Goal: Use online tool/utility: Utilize a website feature to perform a specific function

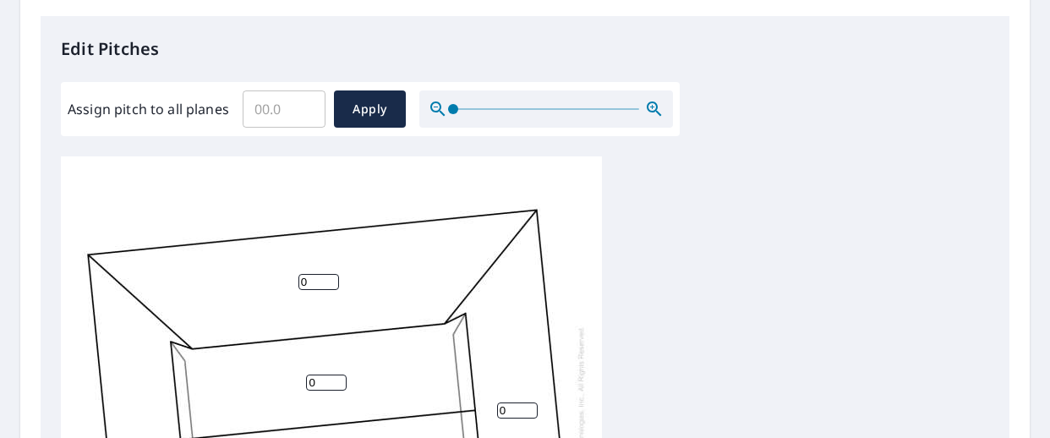
scroll to position [450, 0]
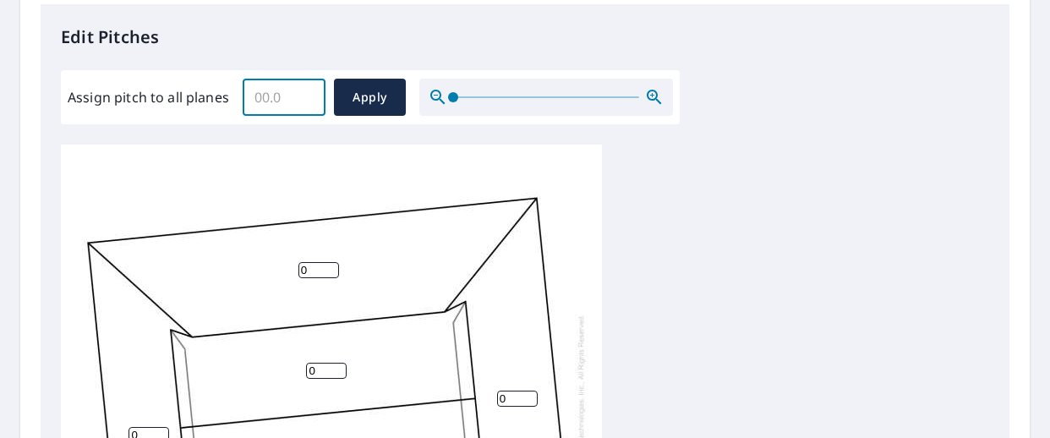
click at [283, 101] on input "Assign pitch to all planes" at bounding box center [284, 97] width 83 height 47
type input "12"
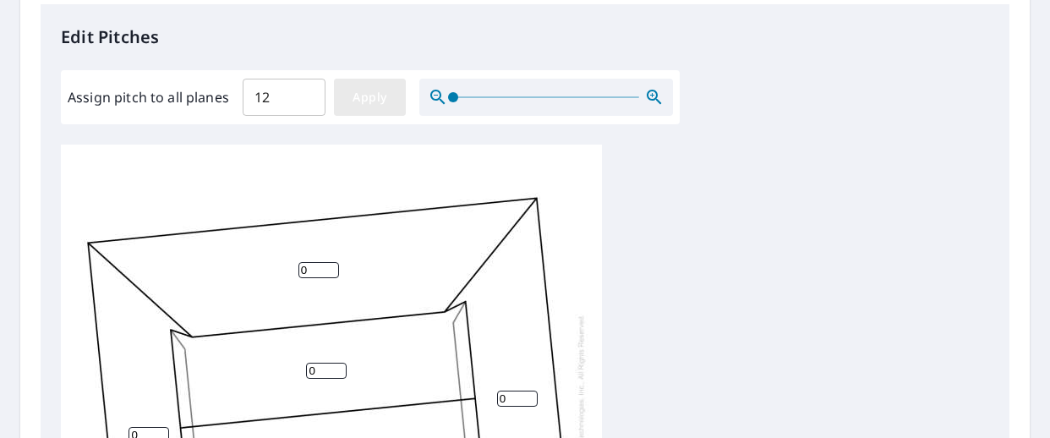
click at [361, 99] on span "Apply" at bounding box center [370, 97] width 45 height 21
type input "12"
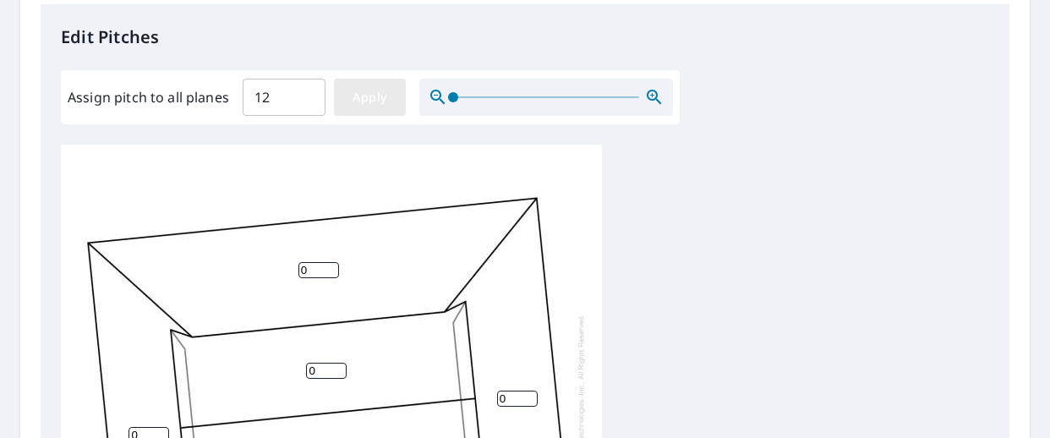
type input "12"
click at [310, 274] on input "12" at bounding box center [318, 270] width 41 height 16
type input "1"
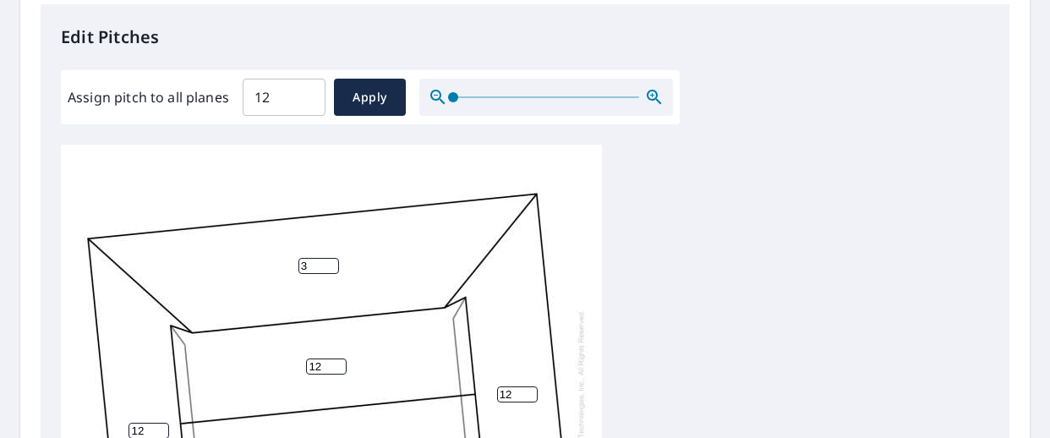
scroll to position [17, 0]
type input "3"
click at [139, 423] on input "12" at bounding box center [149, 431] width 41 height 16
type input "1"
type input "3"
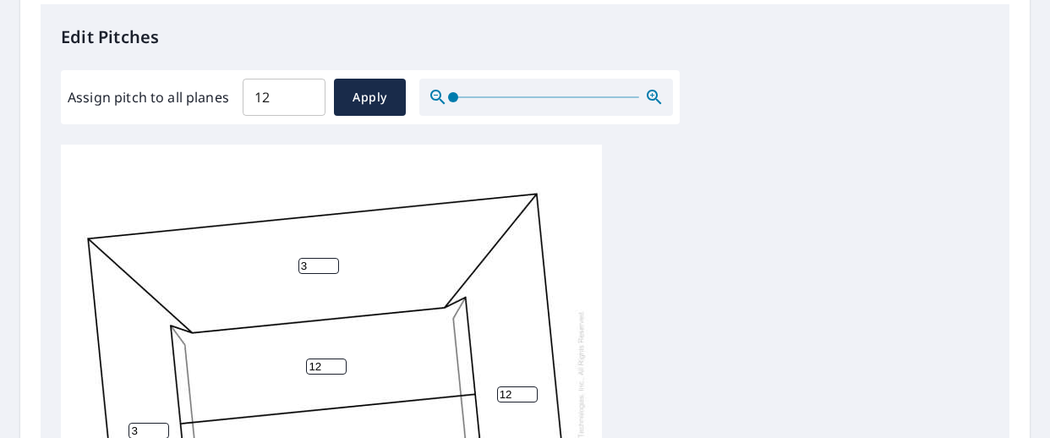
click at [512, 386] on input "12" at bounding box center [517, 394] width 41 height 16
type input "1"
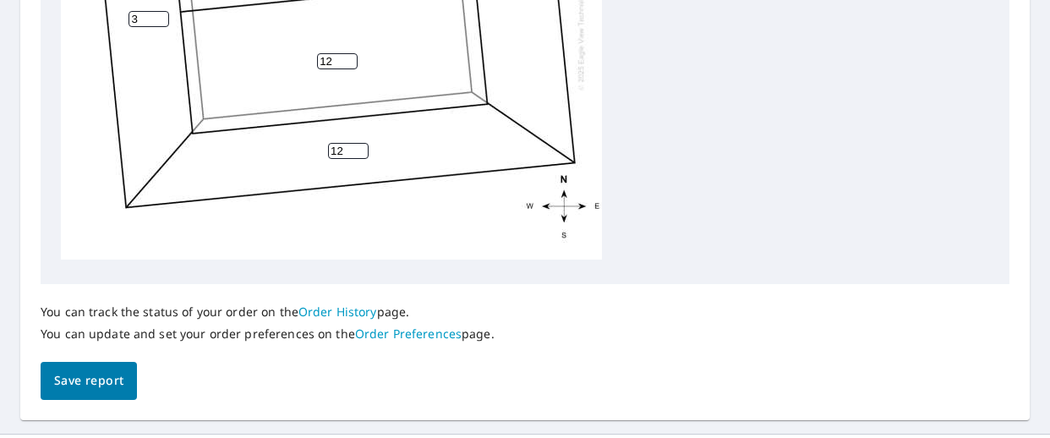
scroll to position [864, 0]
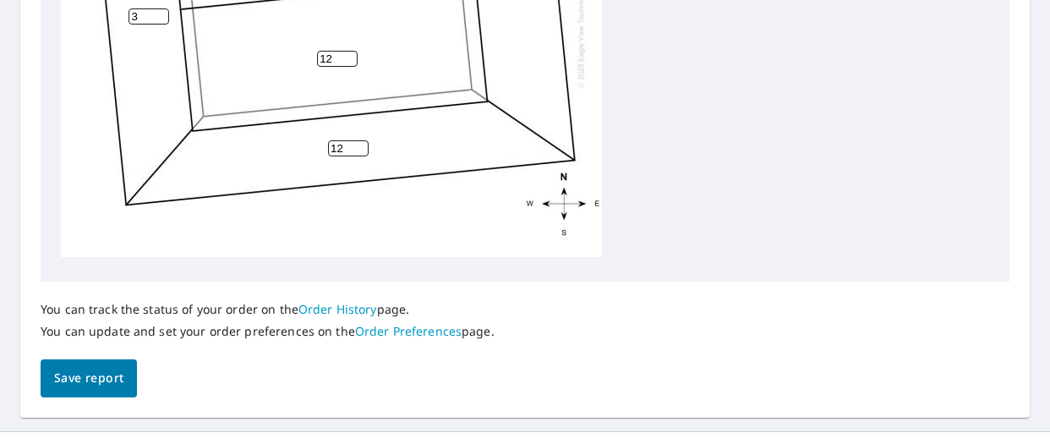
type input "3"
click at [358, 140] on input "11" at bounding box center [348, 148] width 41 height 16
click at [358, 140] on input "10" at bounding box center [348, 148] width 41 height 16
click at [358, 140] on input "8" at bounding box center [348, 148] width 41 height 16
click at [358, 140] on input "7" at bounding box center [348, 148] width 41 height 16
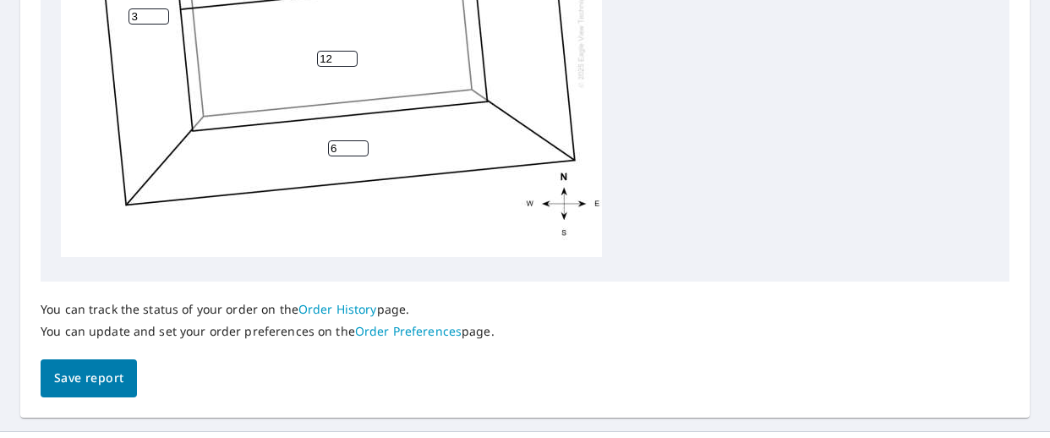
click at [358, 140] on input "6" at bounding box center [348, 148] width 41 height 16
click at [358, 140] on input "5" at bounding box center [348, 148] width 41 height 16
click at [358, 140] on input "4" at bounding box center [348, 148] width 41 height 16
type input "3"
click at [358, 140] on input "3" at bounding box center [348, 148] width 41 height 16
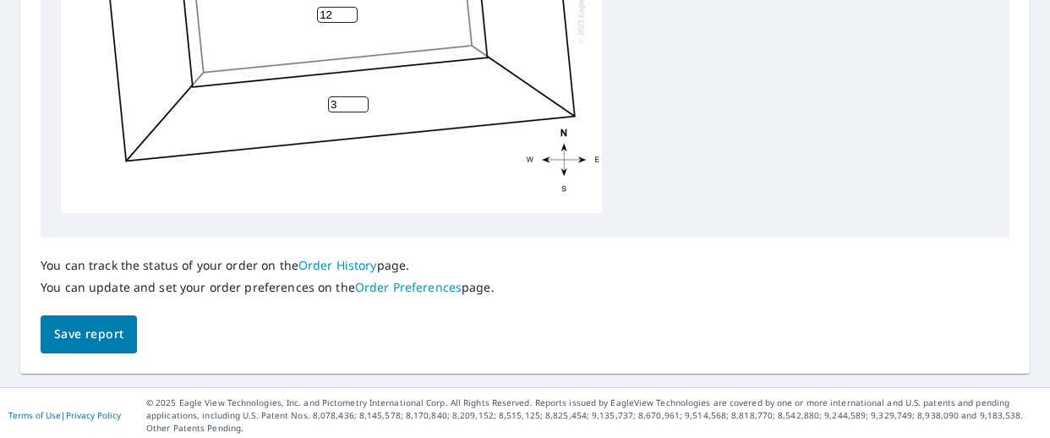
scroll to position [913, 0]
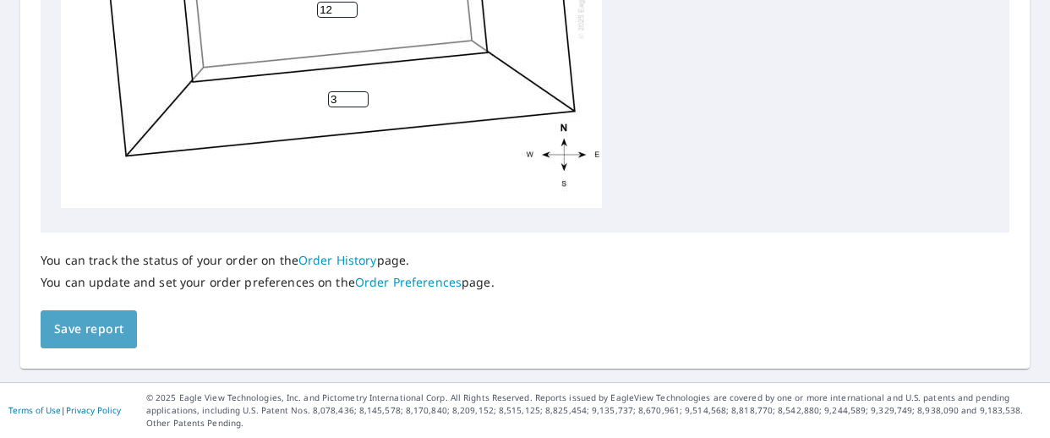
click at [93, 326] on span "Save report" at bounding box center [88, 329] width 69 height 21
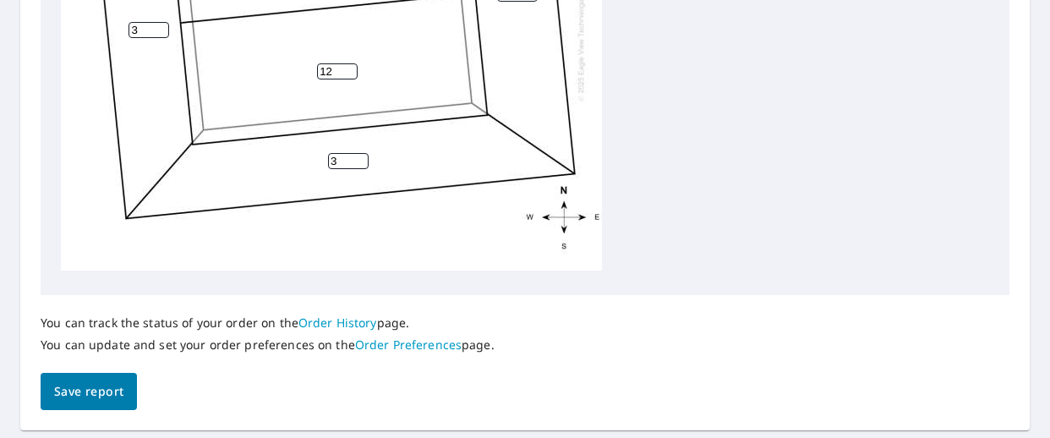
scroll to position [0, 0]
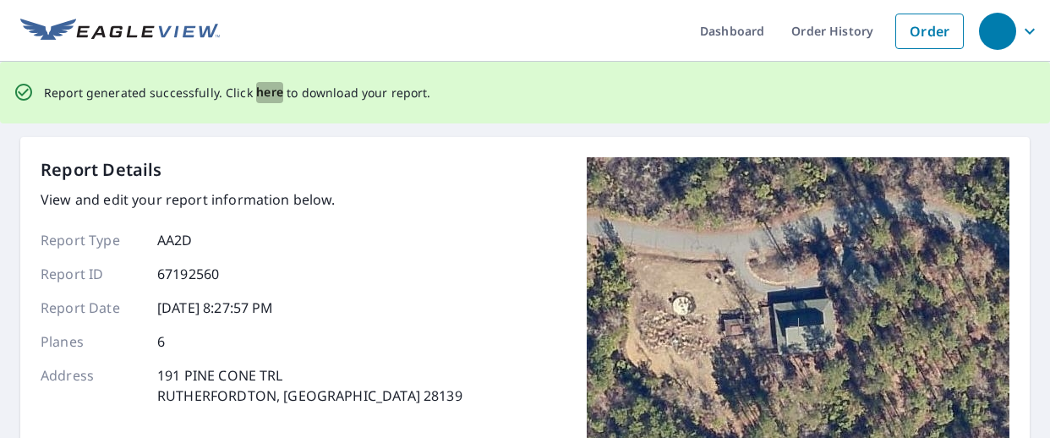
click at [265, 93] on span "here" at bounding box center [270, 92] width 28 height 21
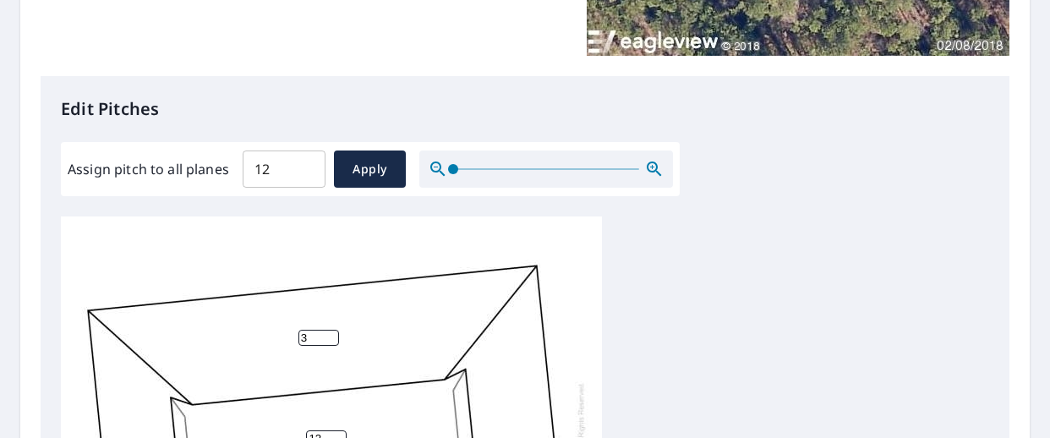
scroll to position [401, 0]
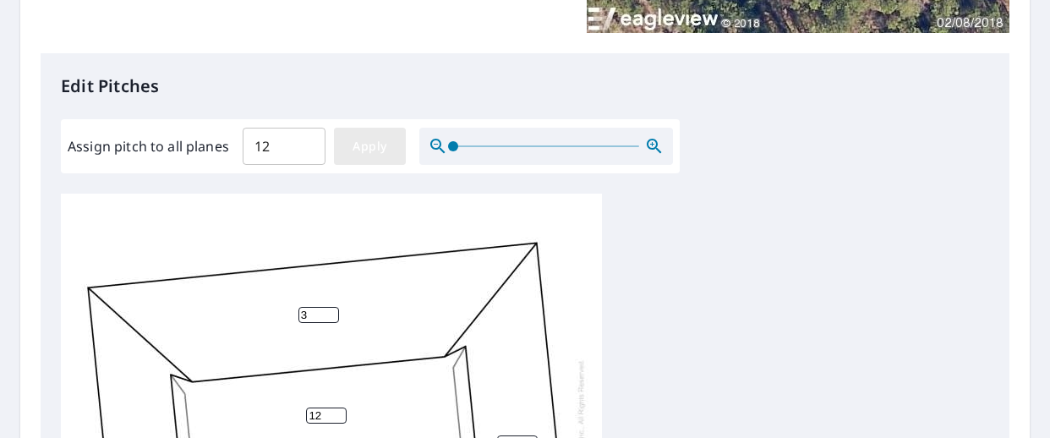
click at [367, 148] on span "Apply" at bounding box center [370, 146] width 45 height 21
type input "12"
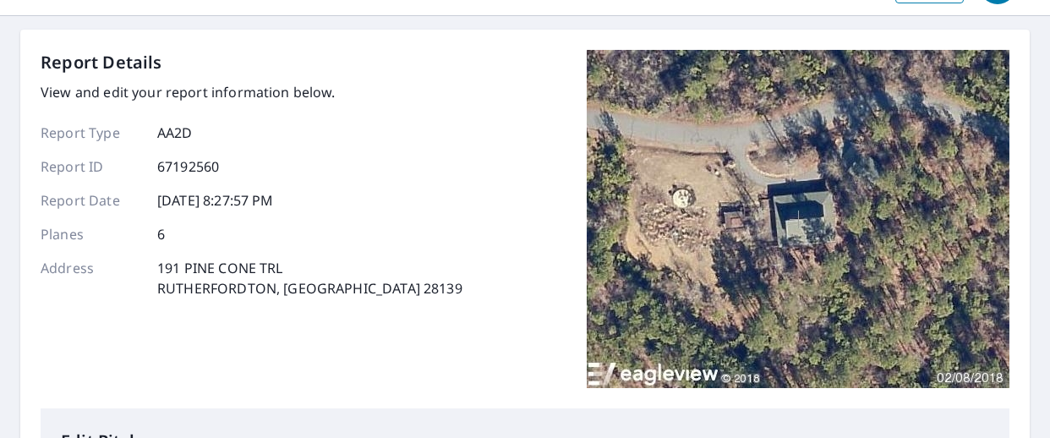
scroll to position [0, 0]
